Goal: Communication & Community: Answer question/provide support

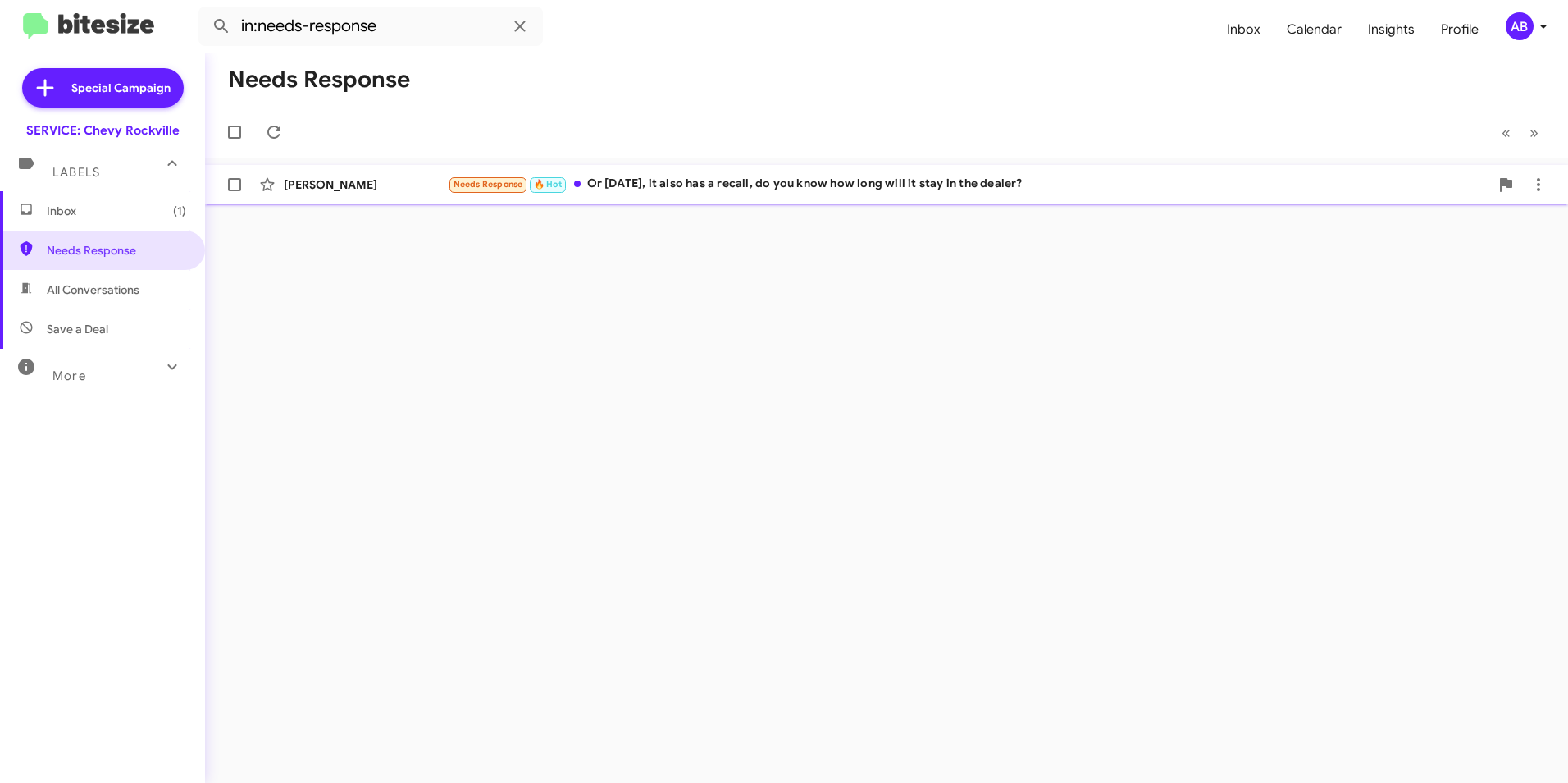
click at [682, 183] on div "Needs Response 🔥 Hot Or [DATE], it also has a recall, do you know how long will…" at bounding box center [969, 184] width 1042 height 19
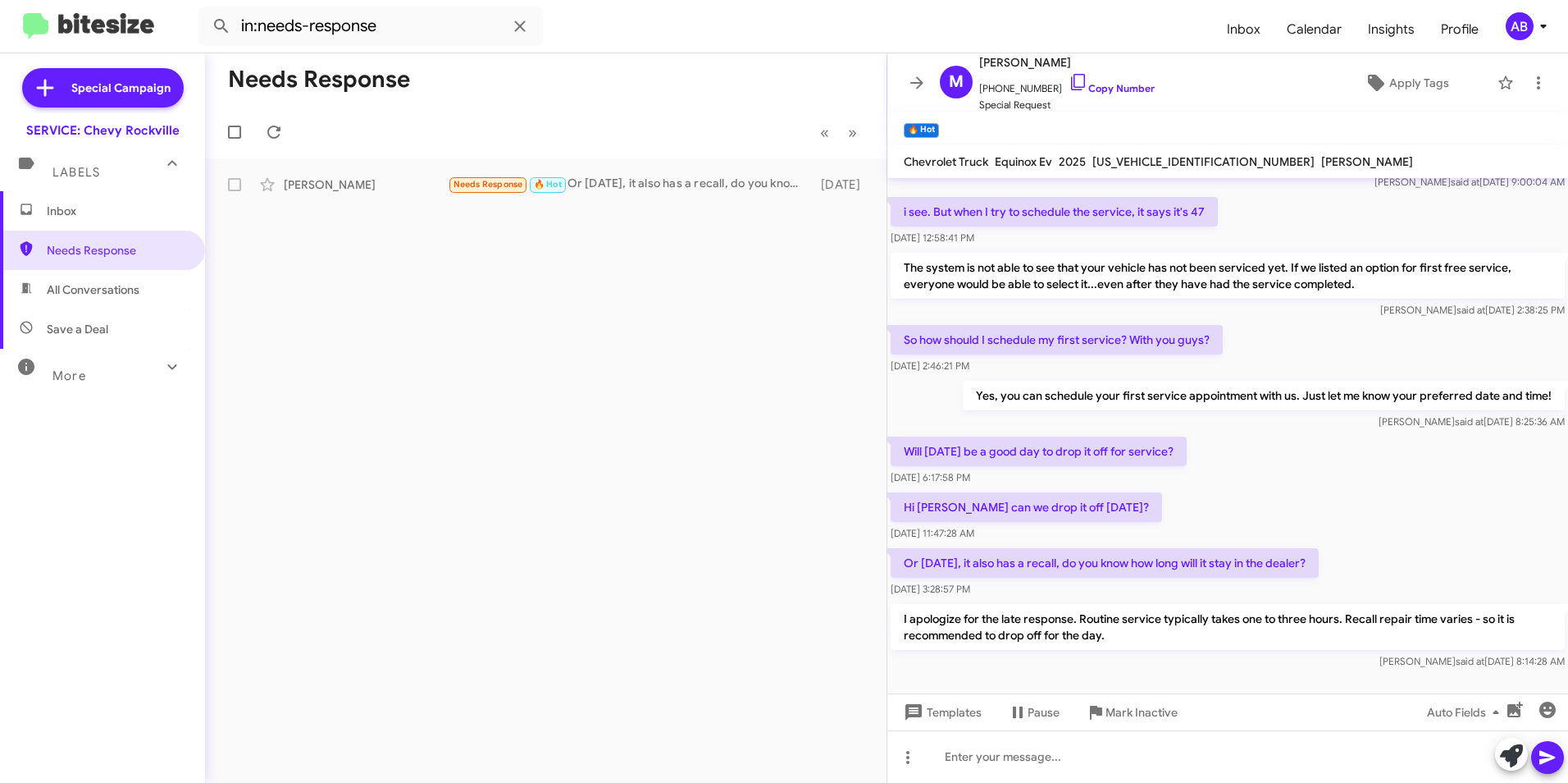
scroll to position [575, 0]
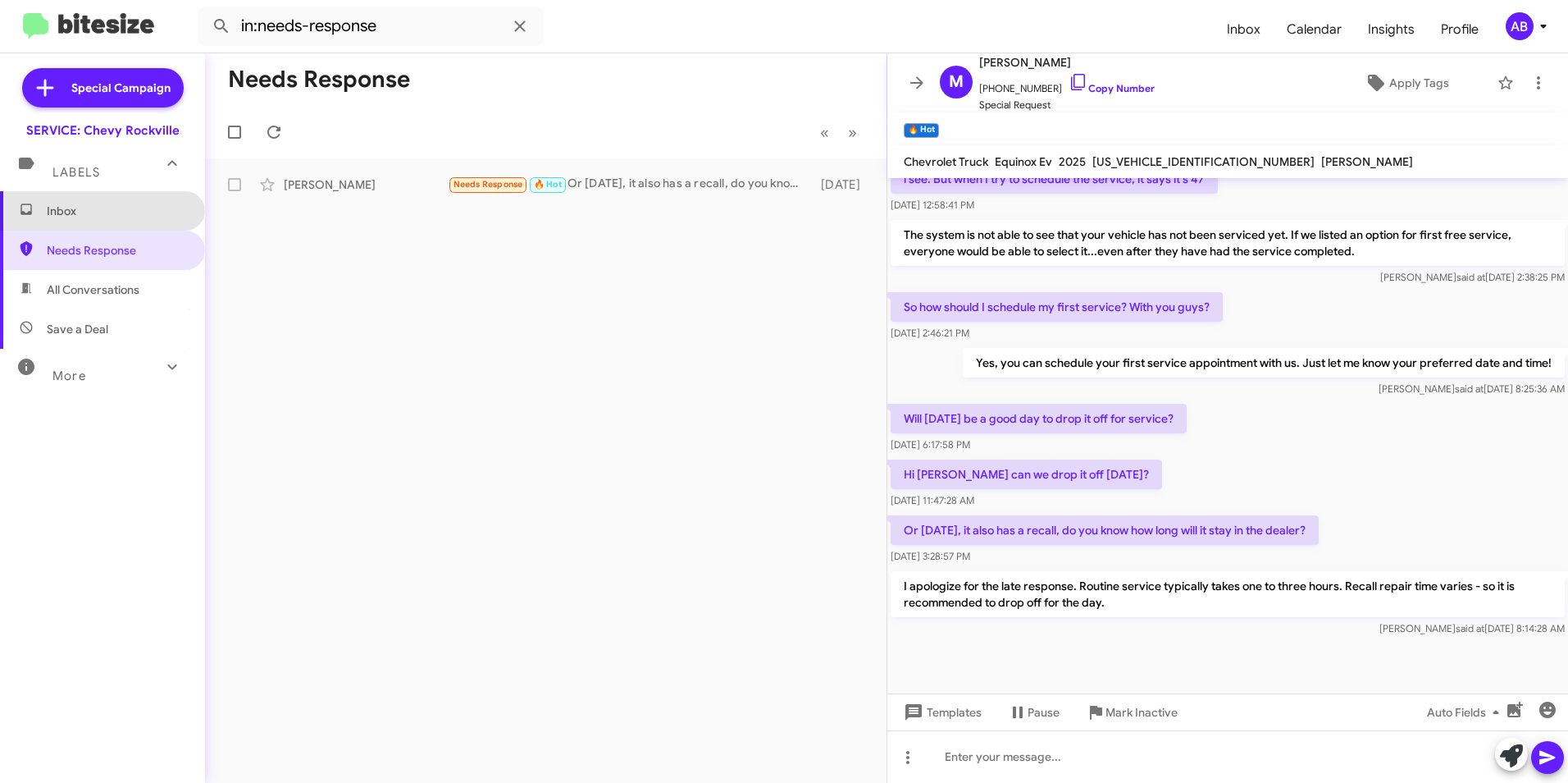
click at [128, 192] on span "Inbox" at bounding box center [102, 210] width 205 height 39
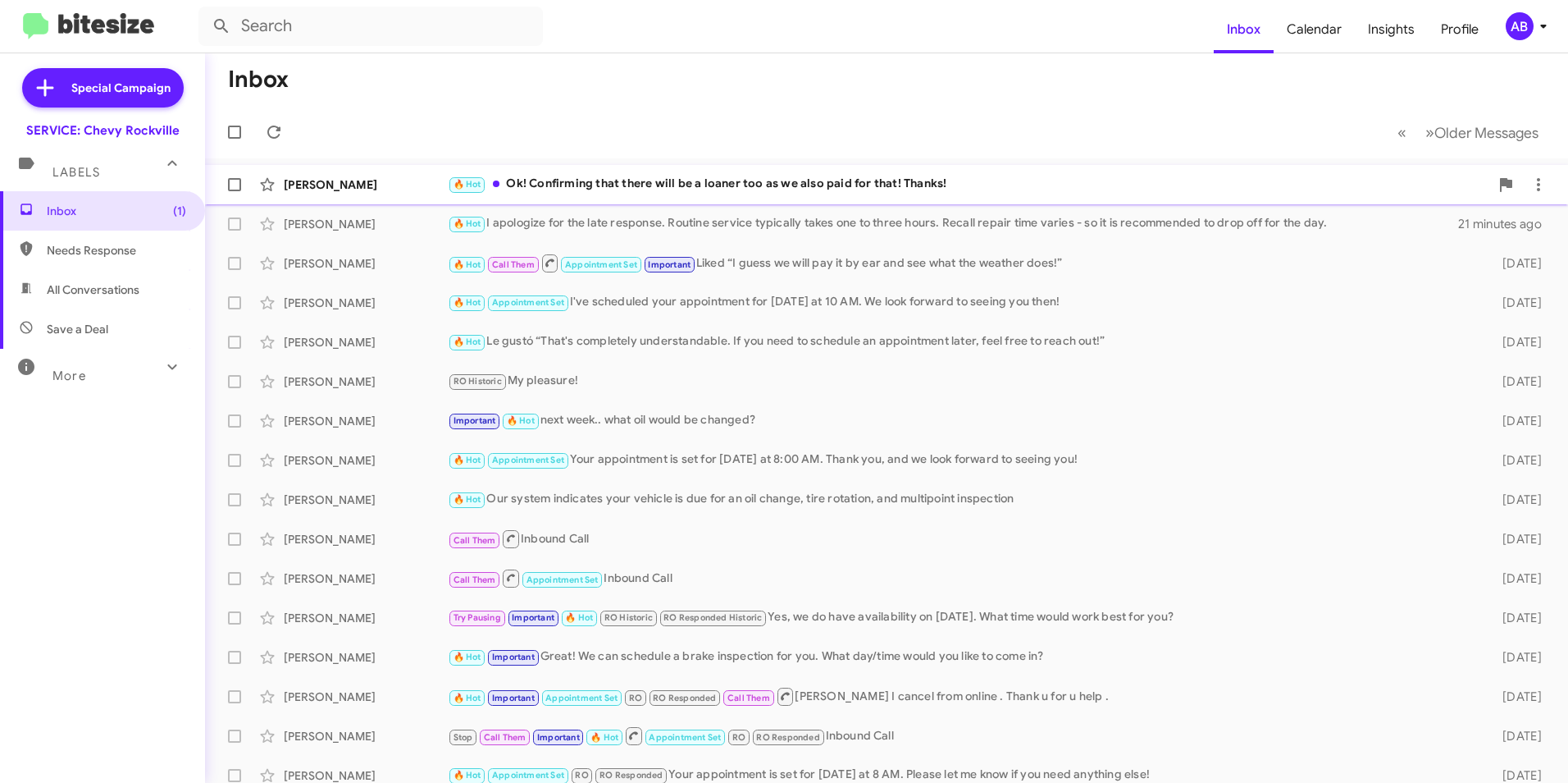
click at [767, 184] on div "🔥 Hot Ok! Confirming that there will be a loaner too as we also paid for that! …" at bounding box center [969, 184] width 1042 height 19
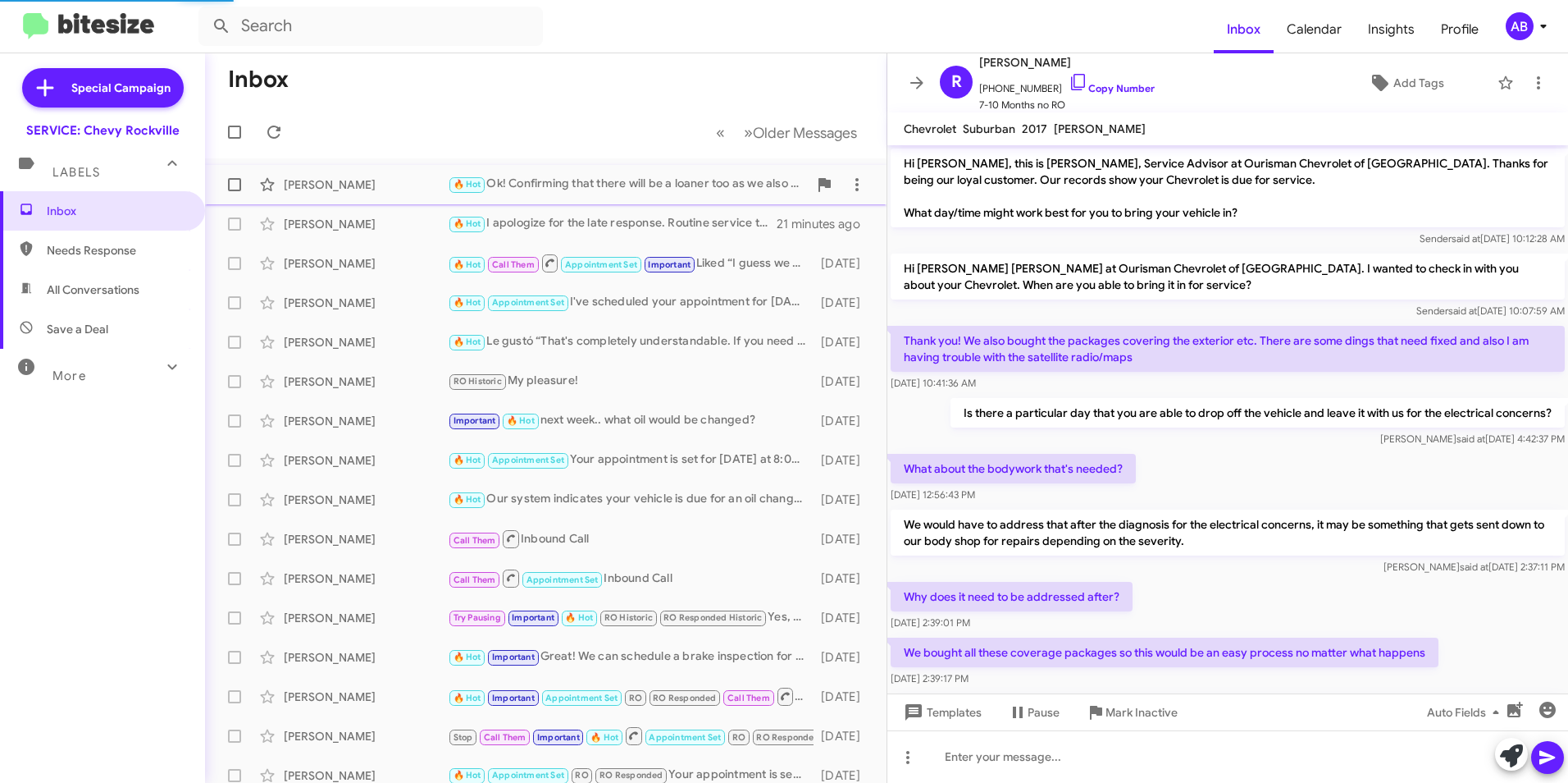
scroll to position [182, 0]
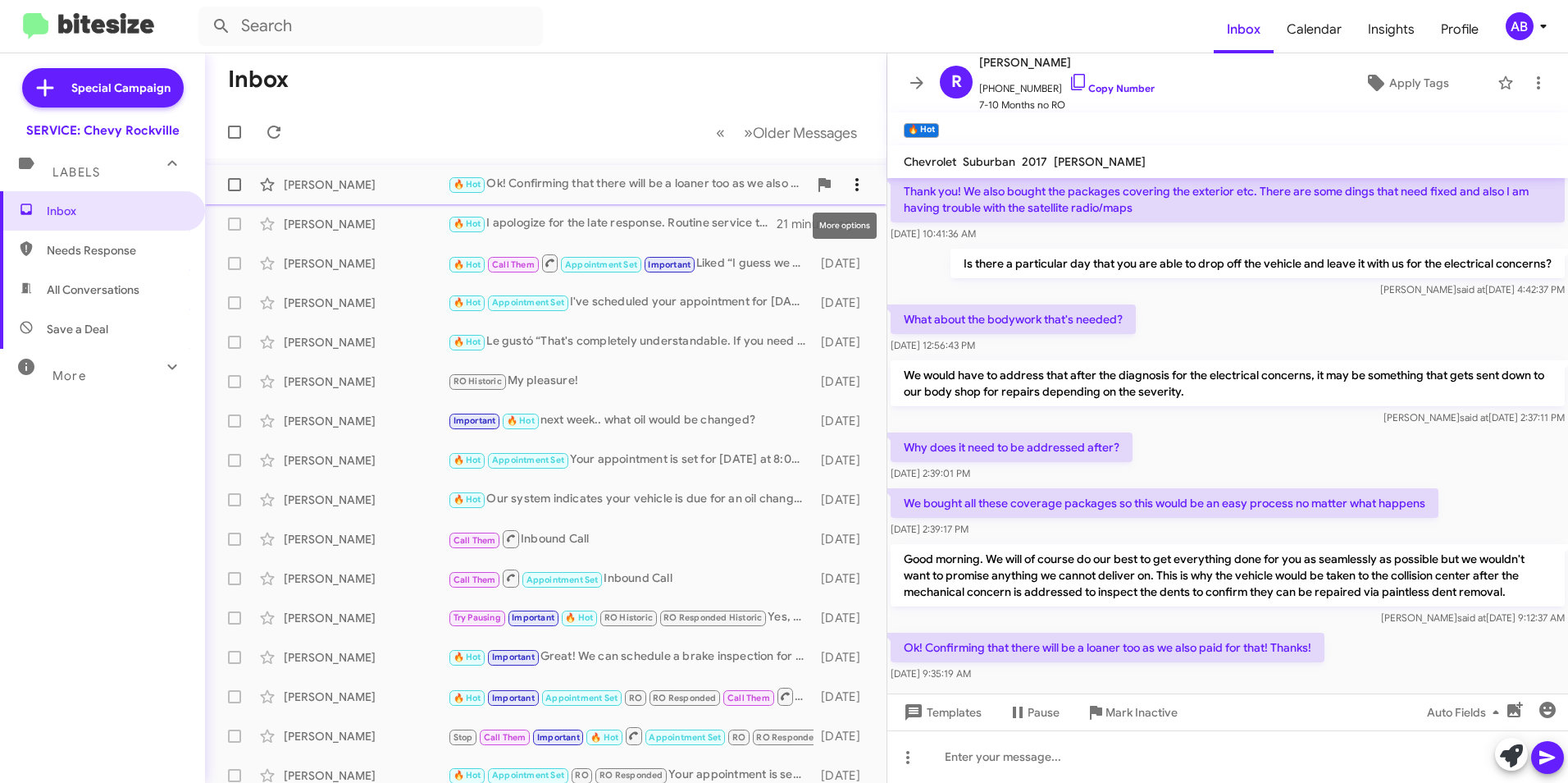
click at [847, 182] on icon at bounding box center [857, 185] width 20 height 20
click at [799, 266] on span "[PERSON_NAME] as responded" at bounding box center [763, 266] width 168 height 39
click at [138, 247] on span "Needs Response" at bounding box center [116, 250] width 139 height 16
type input "in:needs-response"
